Goal: Information Seeking & Learning: Learn about a topic

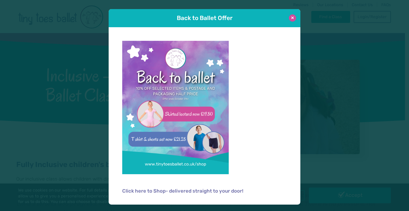
click at [294, 18] on button at bounding box center [292, 17] width 7 height 7
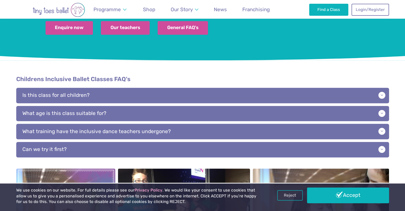
scroll to position [533, 0]
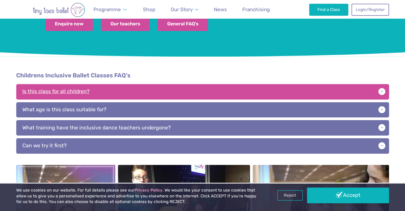
click at [172, 84] on p "Is this class for all children?" at bounding box center [202, 91] width 373 height 15
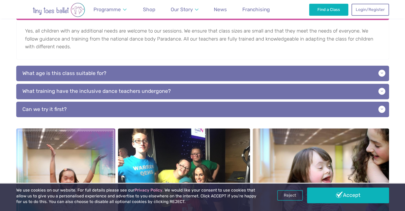
scroll to position [613, 0]
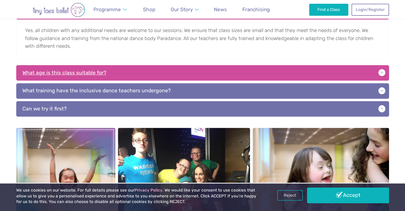
click at [172, 65] on p "What age is this class suitable for?" at bounding box center [202, 72] width 373 height 15
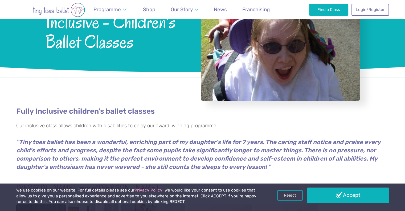
scroll to position [0, 0]
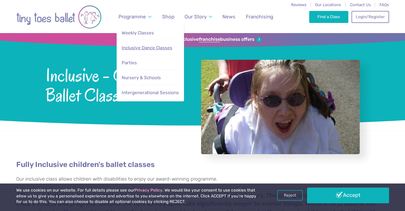
click at [144, 45] on span "Inclusive Dance Classes" at bounding box center [147, 47] width 51 height 5
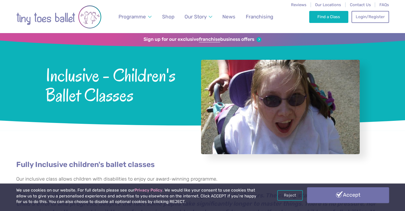
click at [335, 190] on link "Accept" at bounding box center [348, 194] width 82 height 15
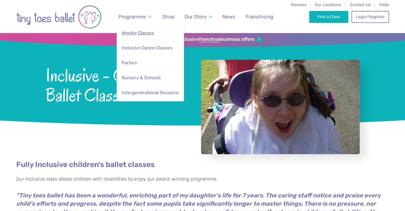
click at [139, 34] on span "Weekly Classes" at bounding box center [138, 32] width 32 height 5
